Goal: Find specific page/section: Find specific page/section

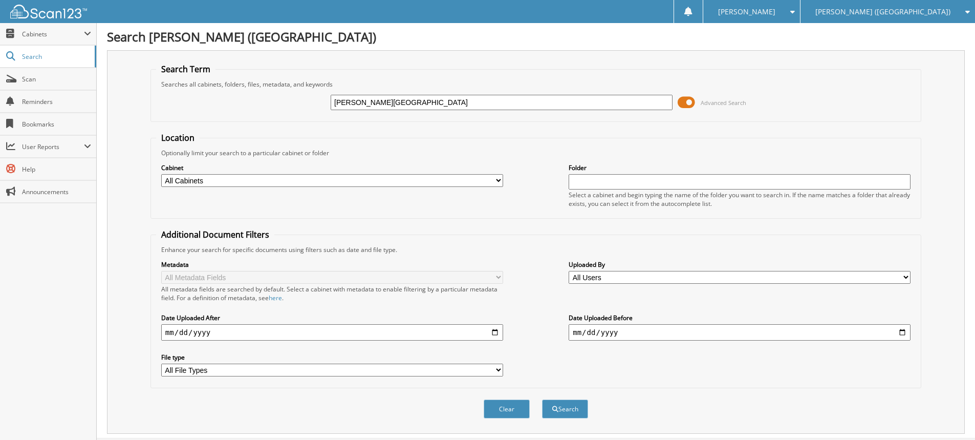
type input "[PERSON_NAME][GEOGRAPHIC_DATA]"
click at [542, 399] on button "Search" at bounding box center [565, 408] width 46 height 19
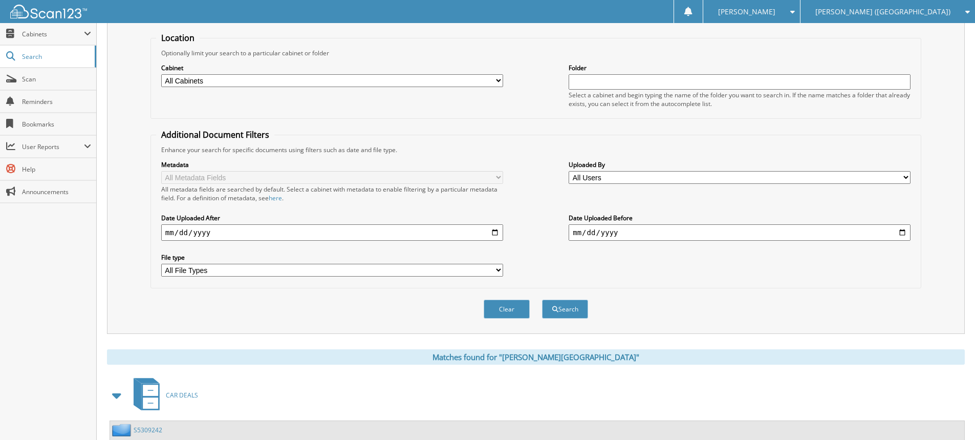
scroll to position [189, 0]
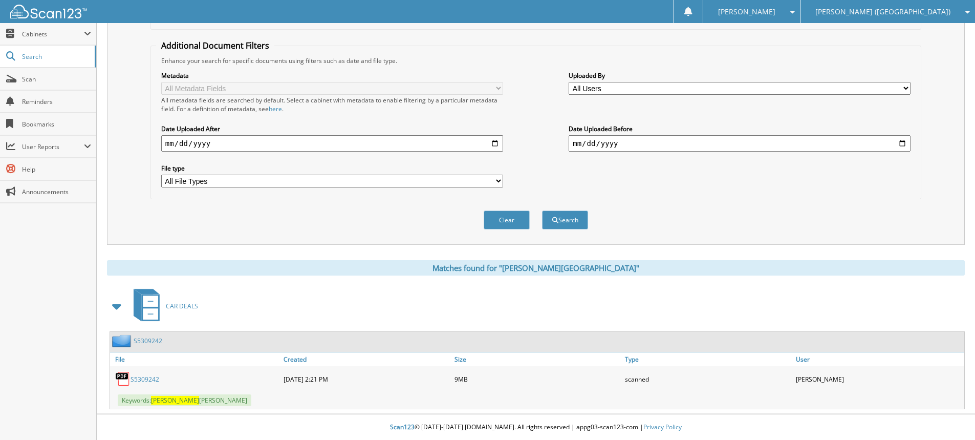
click at [146, 378] on link "S5309242" at bounding box center [145, 379] width 29 height 9
click at [33, 77] on span "Scan" at bounding box center [56, 79] width 69 height 9
